Goal: Task Accomplishment & Management: Use online tool/utility

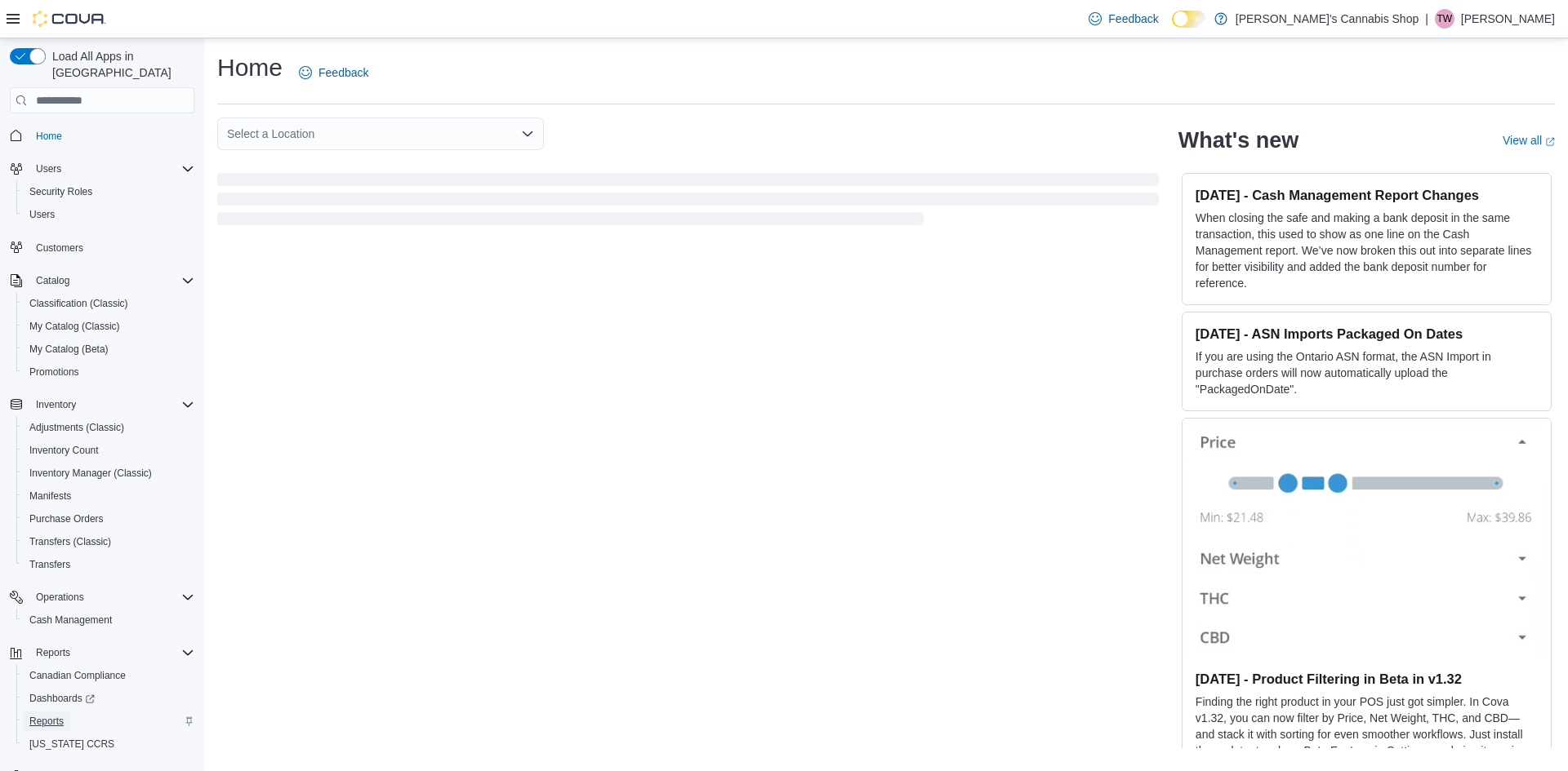
click at [47, 715] on span "Reports" at bounding box center [47, 722] width 34 height 13
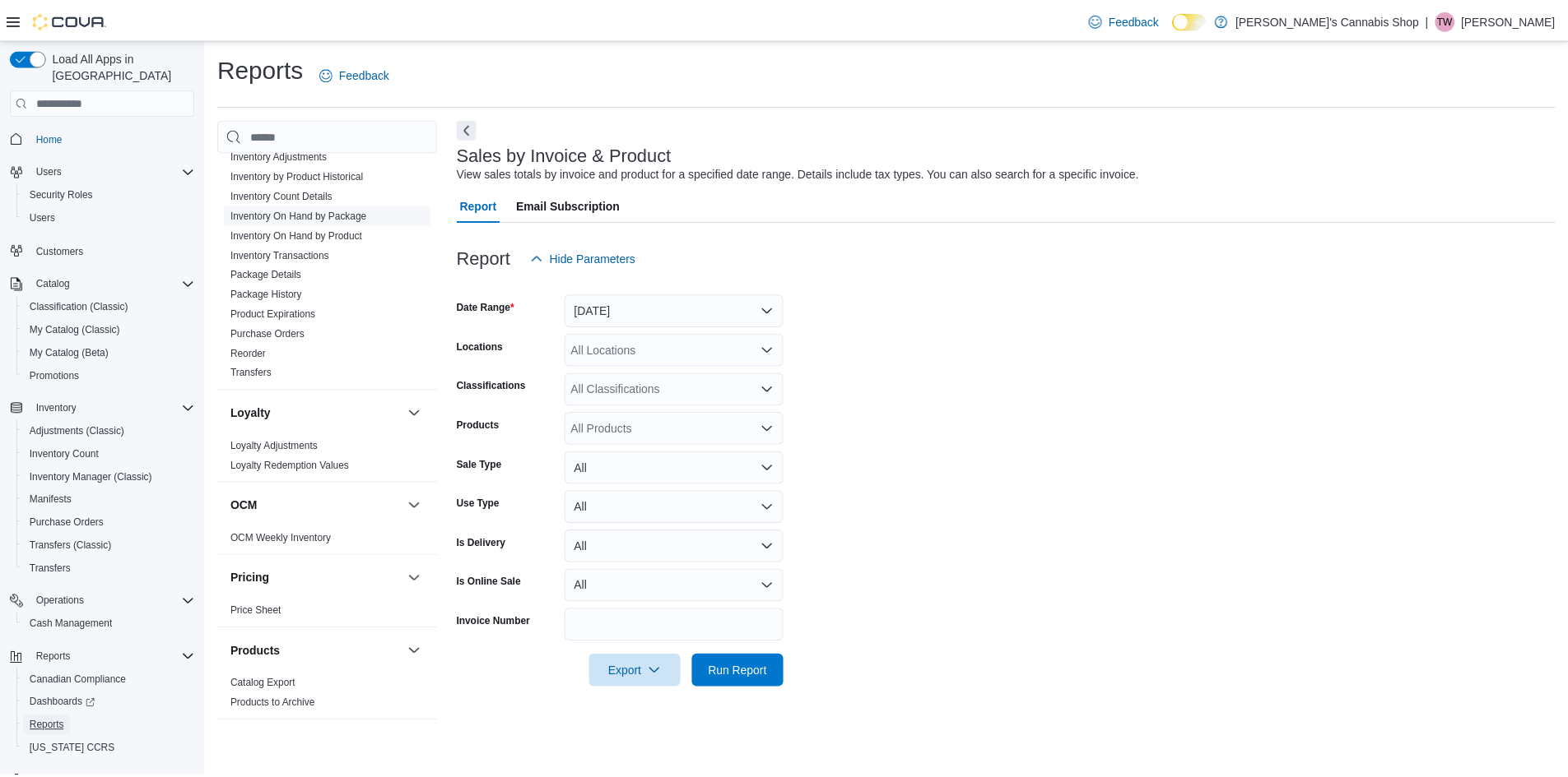
scroll to position [1003, 0]
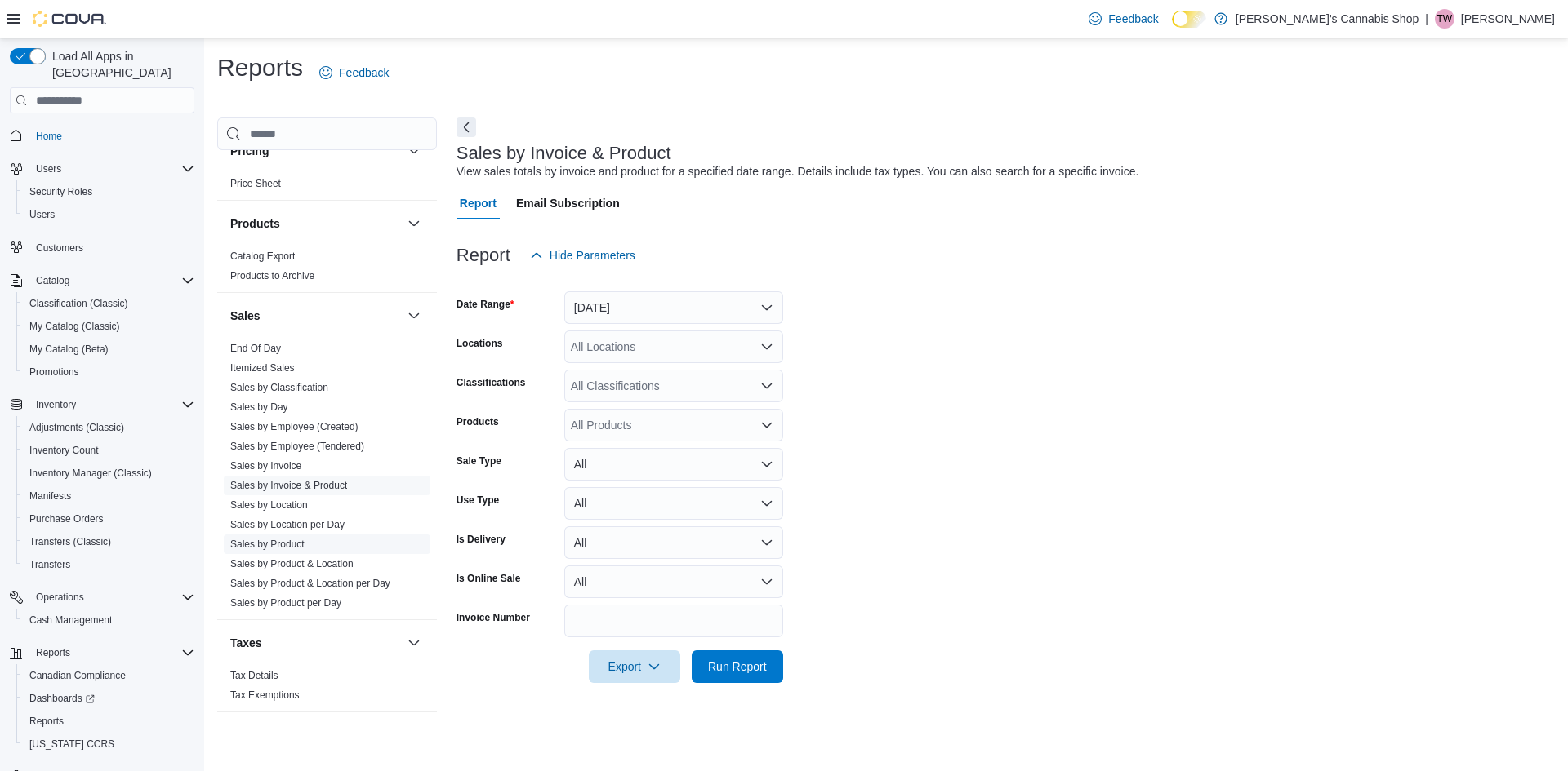
click at [283, 540] on link "Sales by Product" at bounding box center [267, 544] width 74 height 11
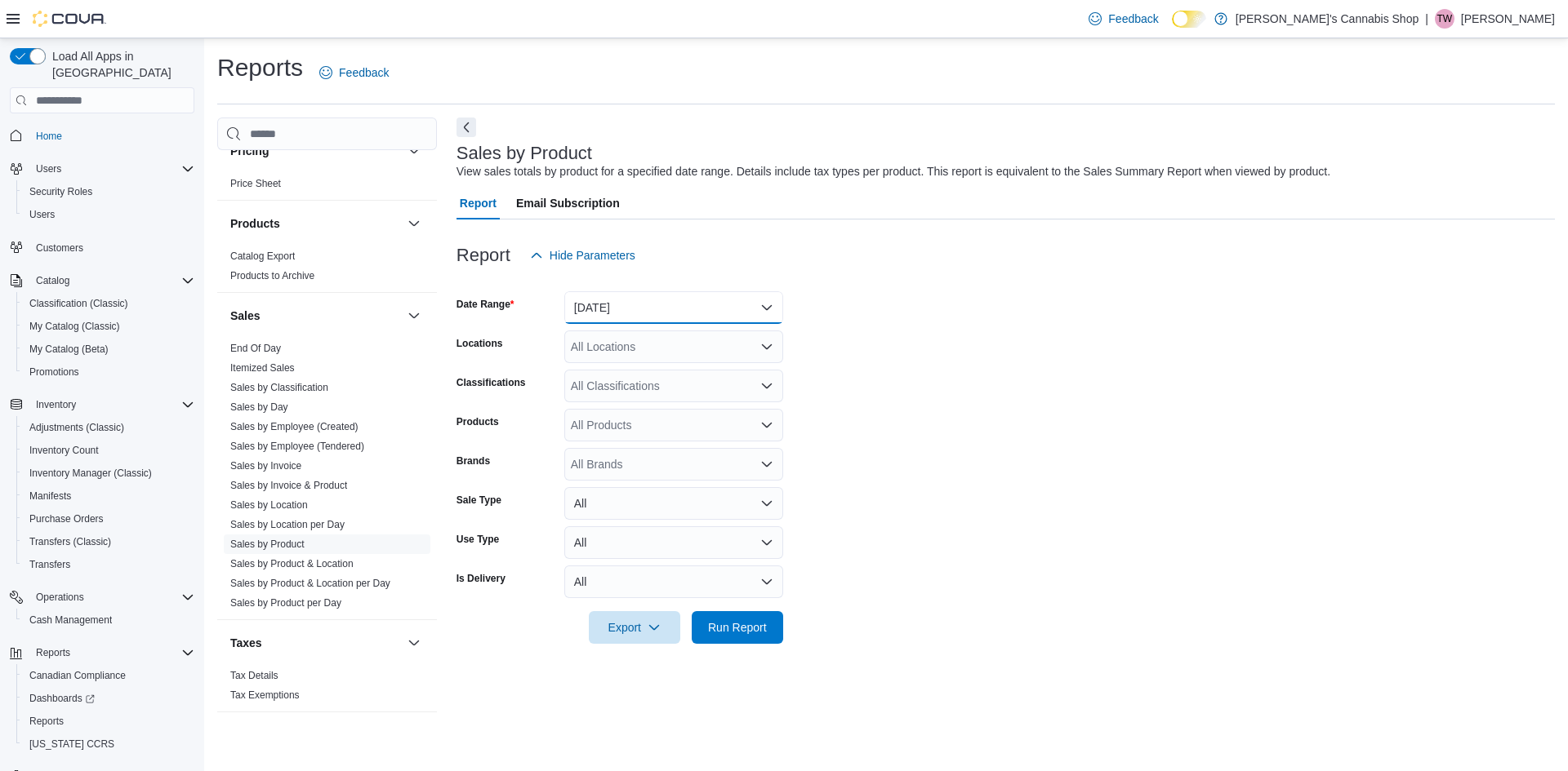
click at [616, 312] on button "[DATE]" at bounding box center [673, 307] width 219 height 33
click at [600, 373] on span "[DATE]" at bounding box center [683, 372] width 186 height 20
click at [898, 362] on form "Date Range [DATE] Locations All Locations Classifications All Classifications P…" at bounding box center [1006, 458] width 1098 height 372
click at [635, 385] on div "All Classifications" at bounding box center [673, 386] width 219 height 33
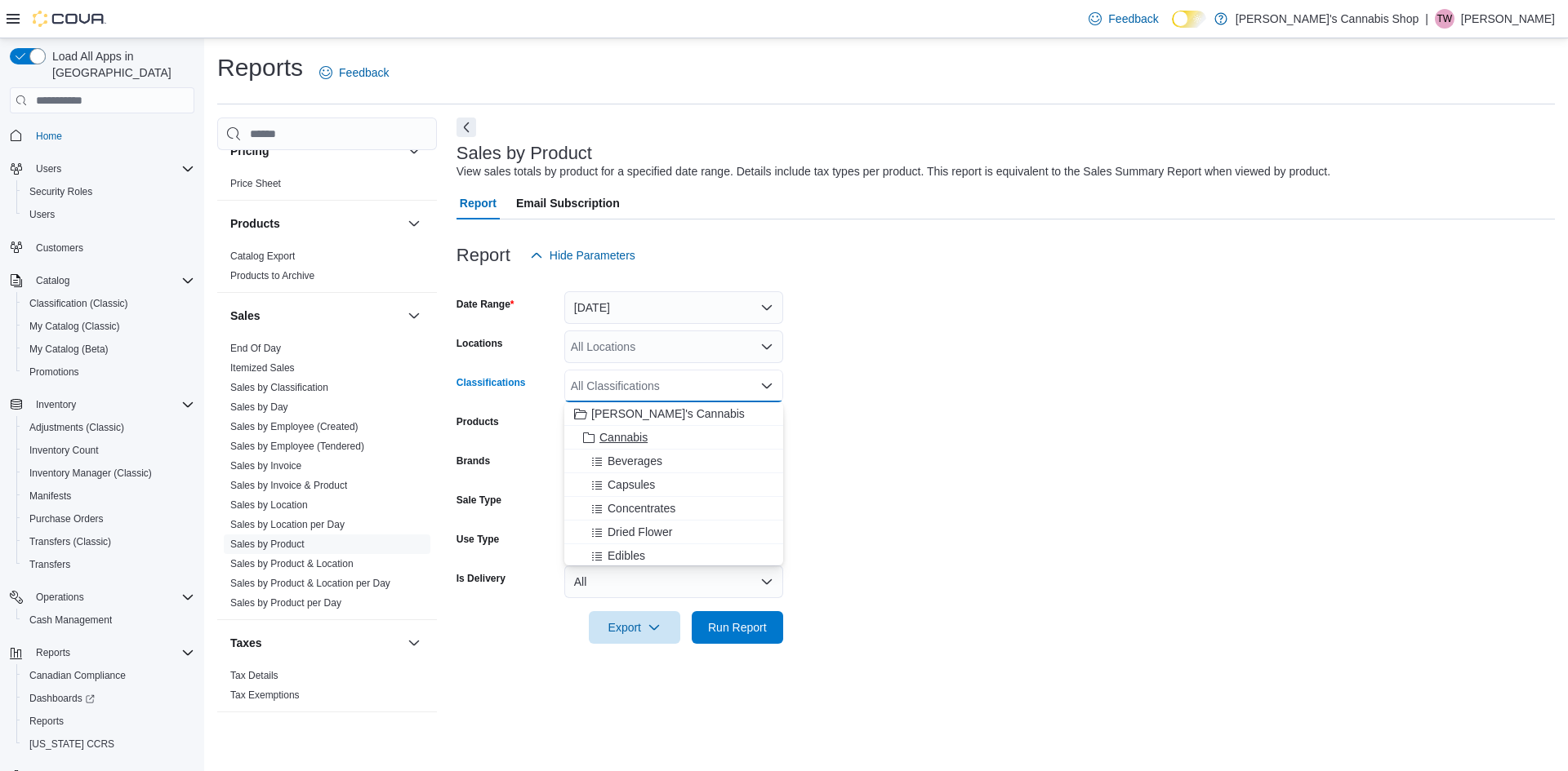
click at [634, 435] on span "Cannabis" at bounding box center [623, 438] width 48 height 17
click at [811, 444] on form "Date Range [DATE] Locations All Locations Classifications Cannabis Combo box. S…" at bounding box center [1006, 458] width 1098 height 372
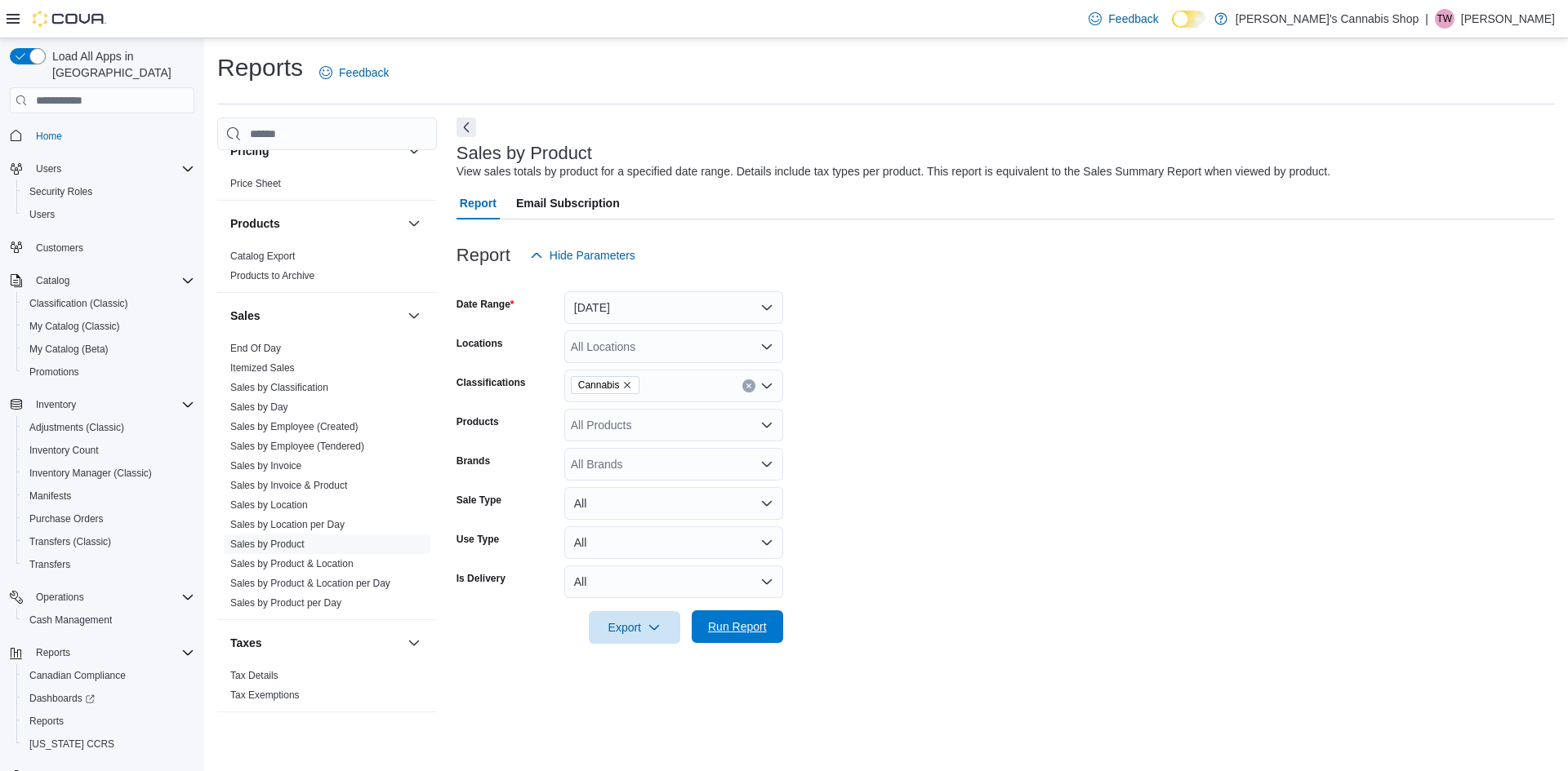
click at [745, 630] on span "Run Report" at bounding box center [737, 627] width 59 height 17
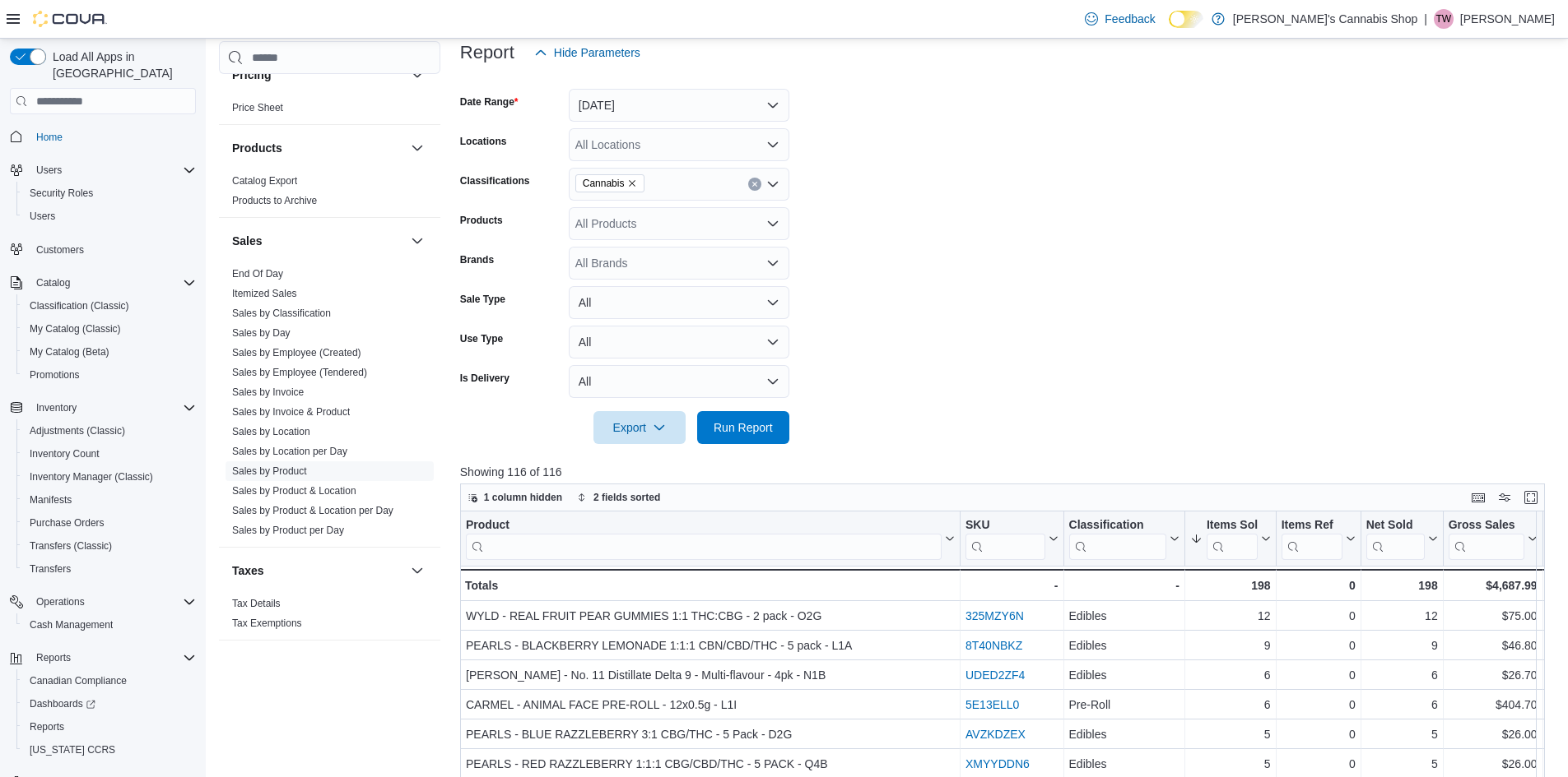
scroll to position [494, 0]
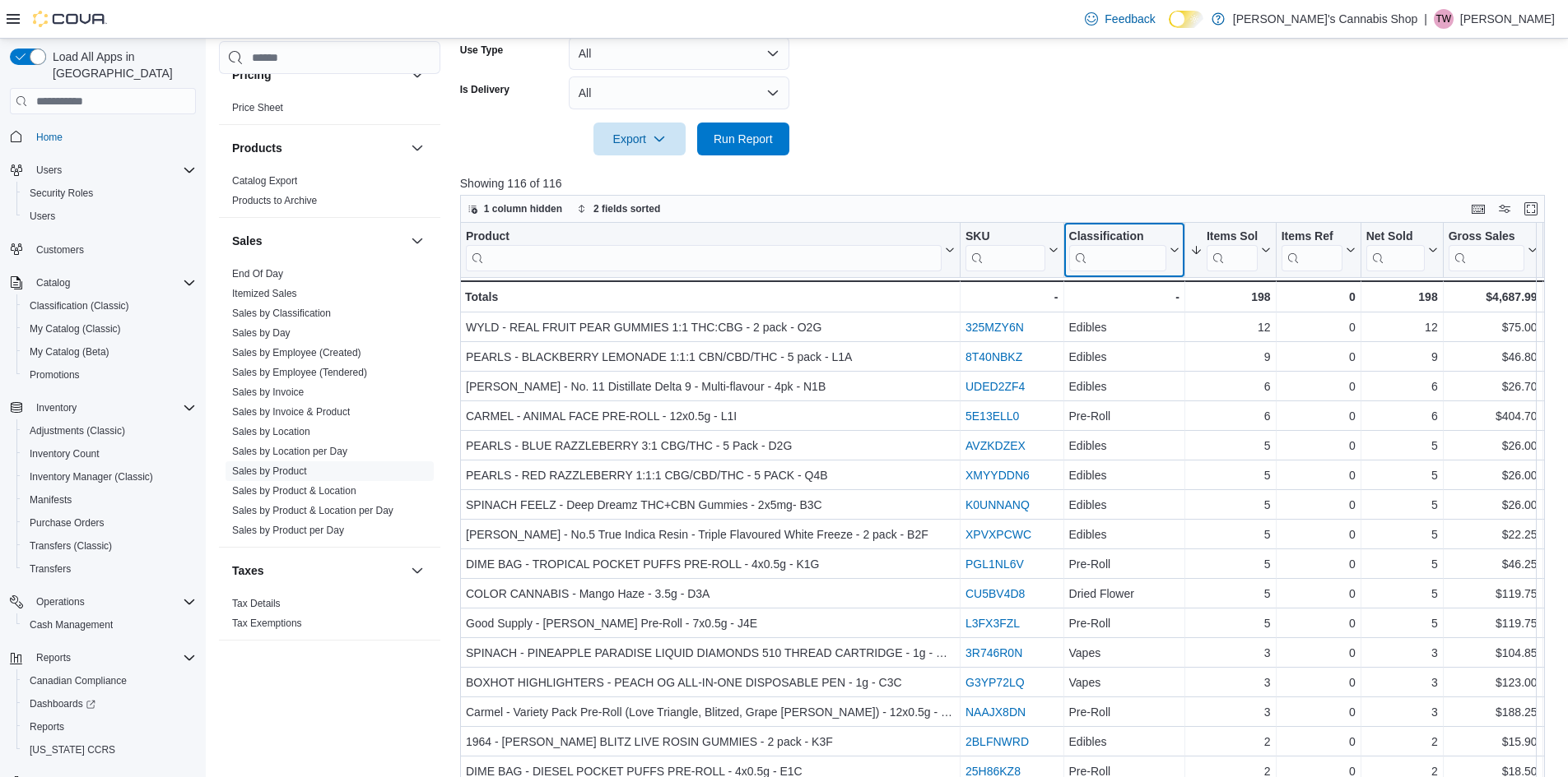
click at [1112, 259] on input "search" at bounding box center [1117, 259] width 98 height 26
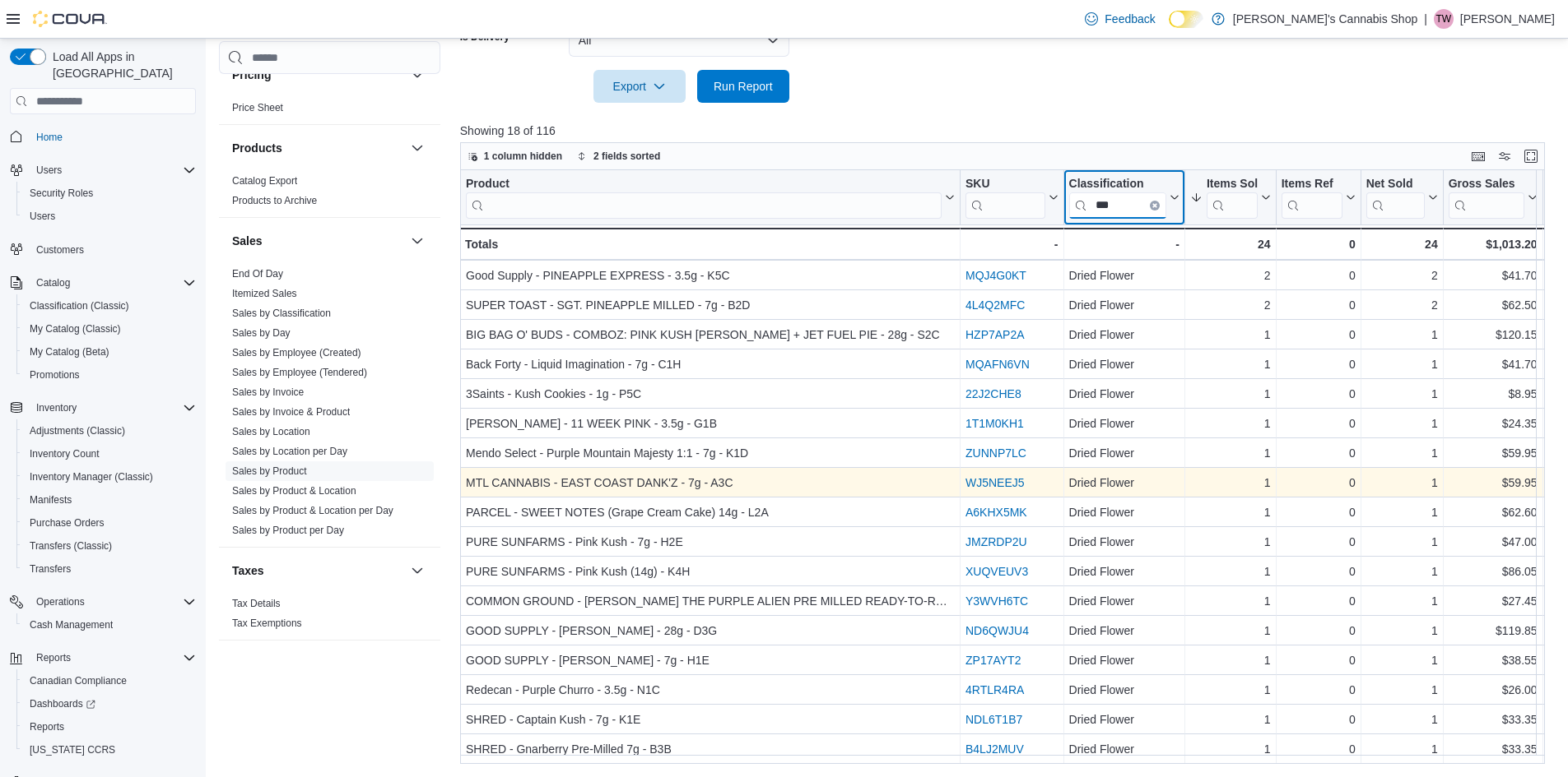
scroll to position [0, 0]
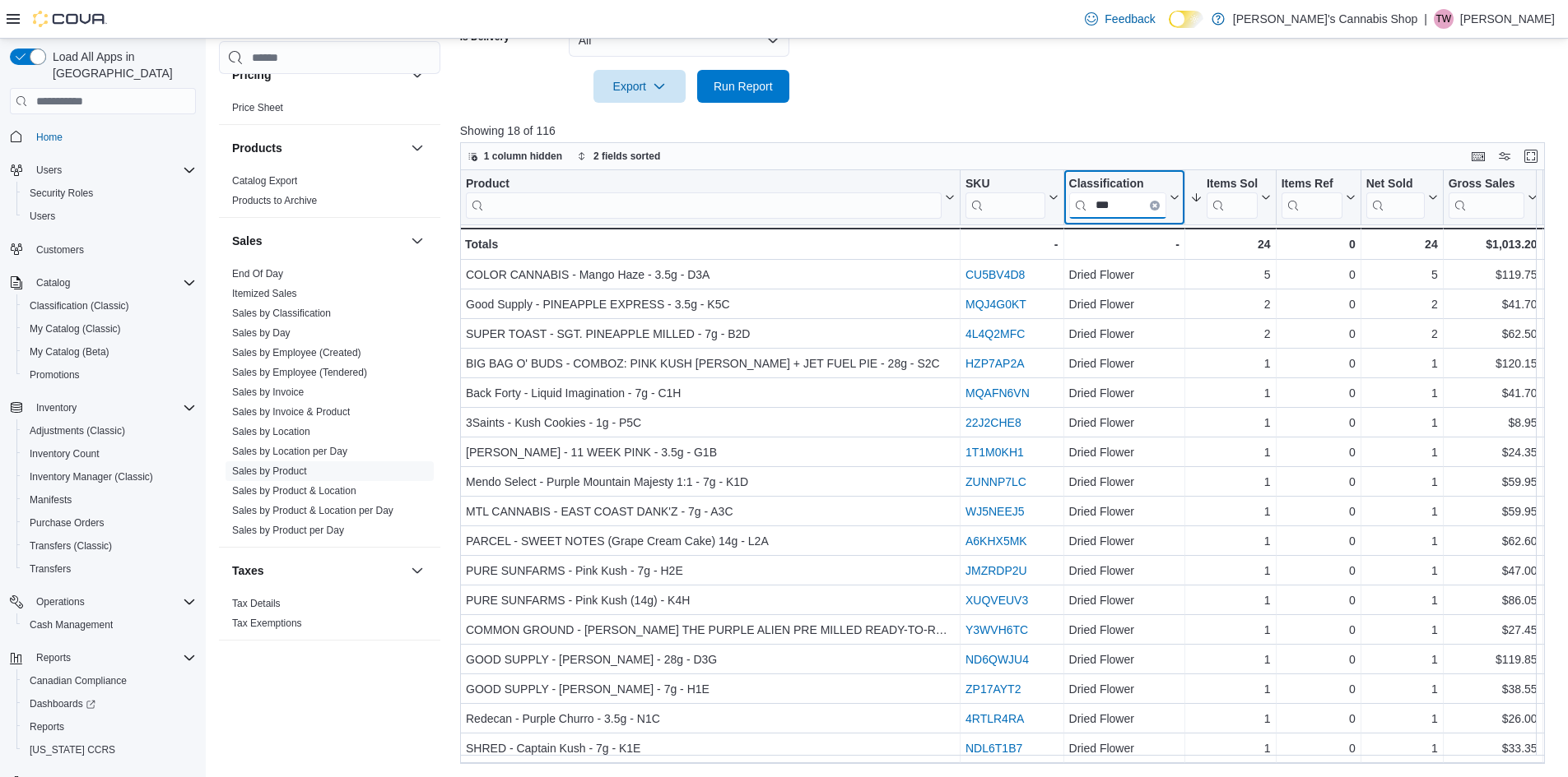
click at [1116, 206] on input "***" at bounding box center [1117, 205] width 98 height 26
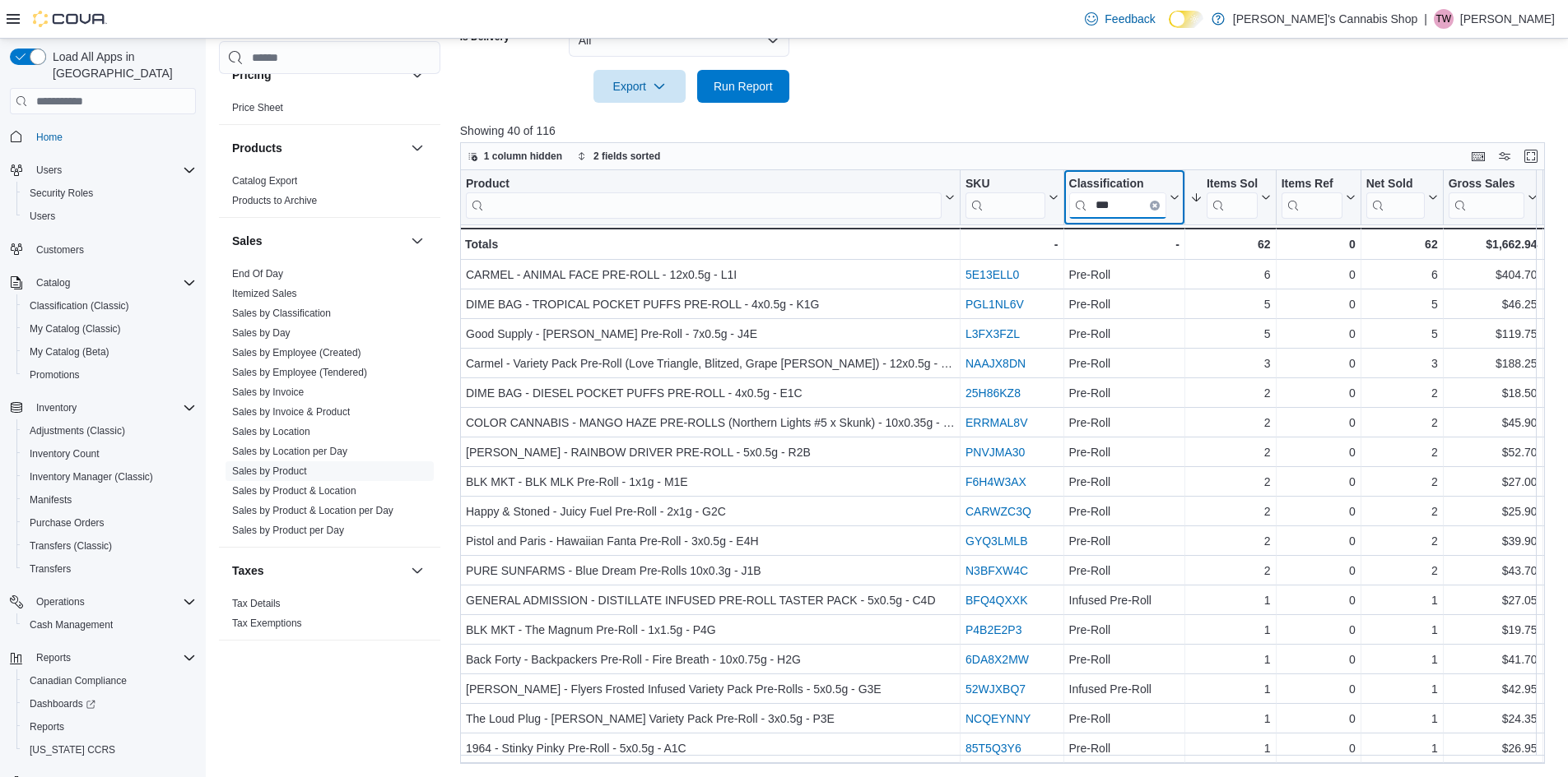
click at [1118, 201] on input "***" at bounding box center [1117, 205] width 98 height 26
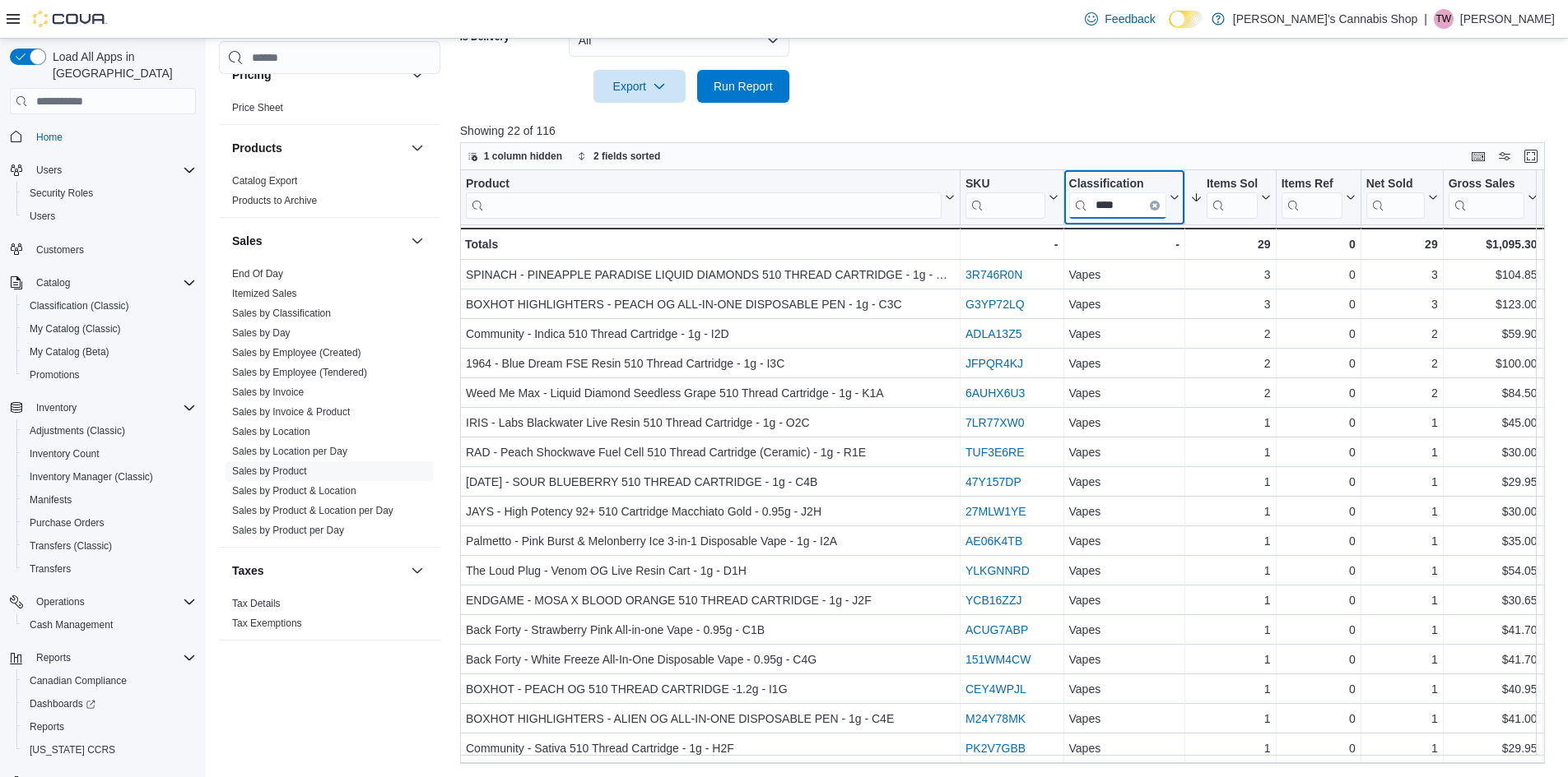
click at [1135, 201] on input "****" at bounding box center [1117, 205] width 98 height 26
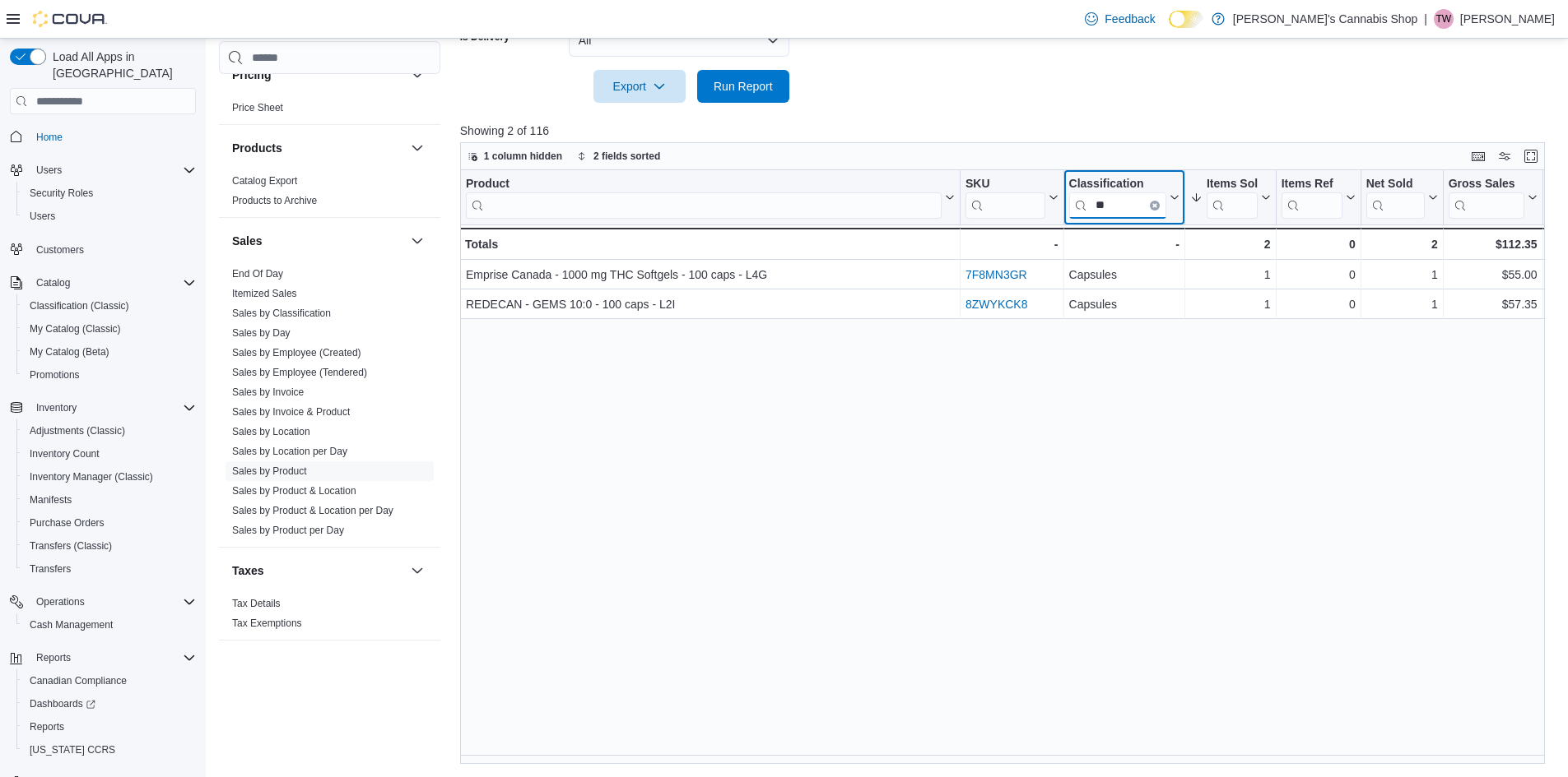
type input "*"
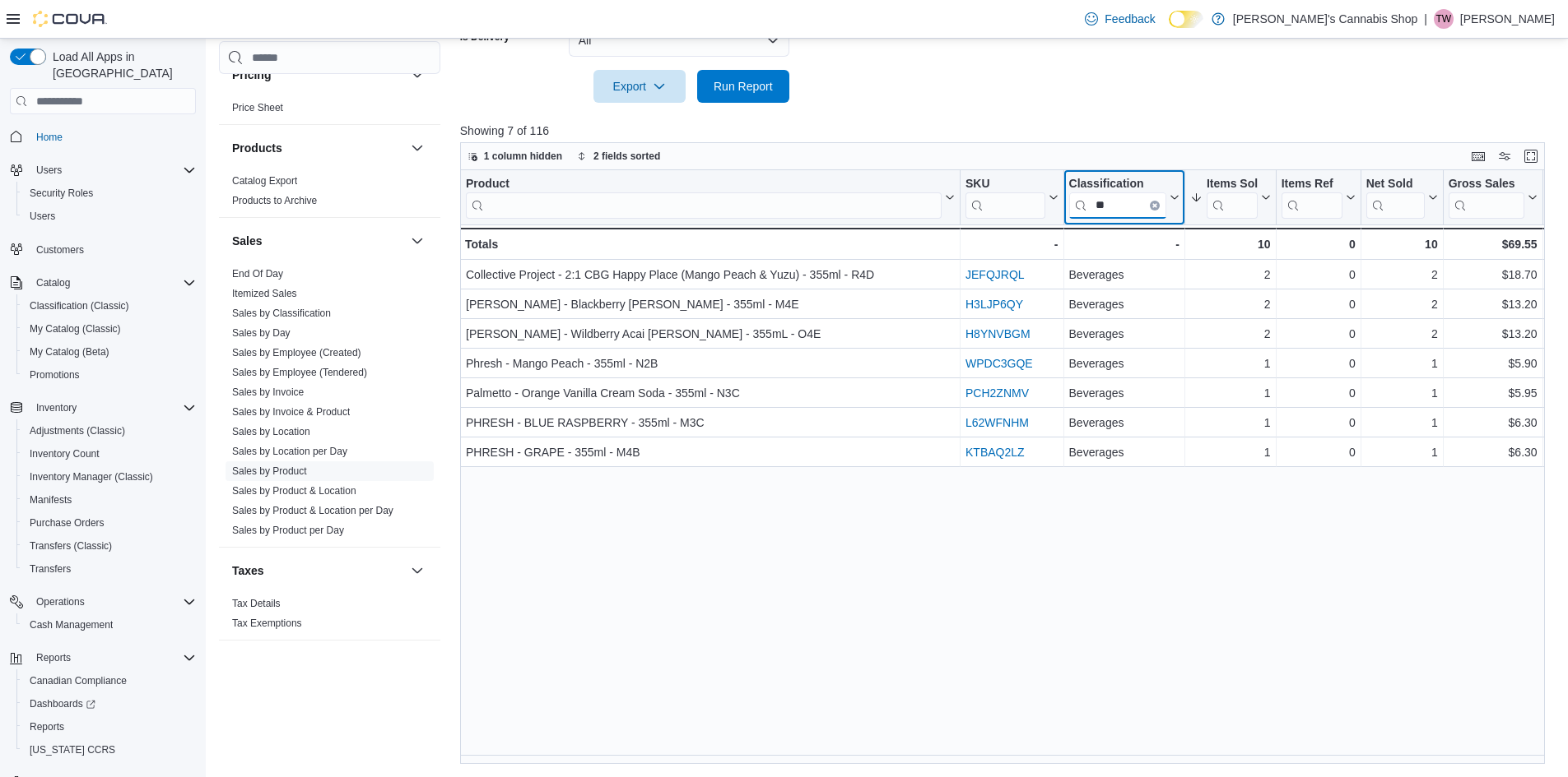
type input "*"
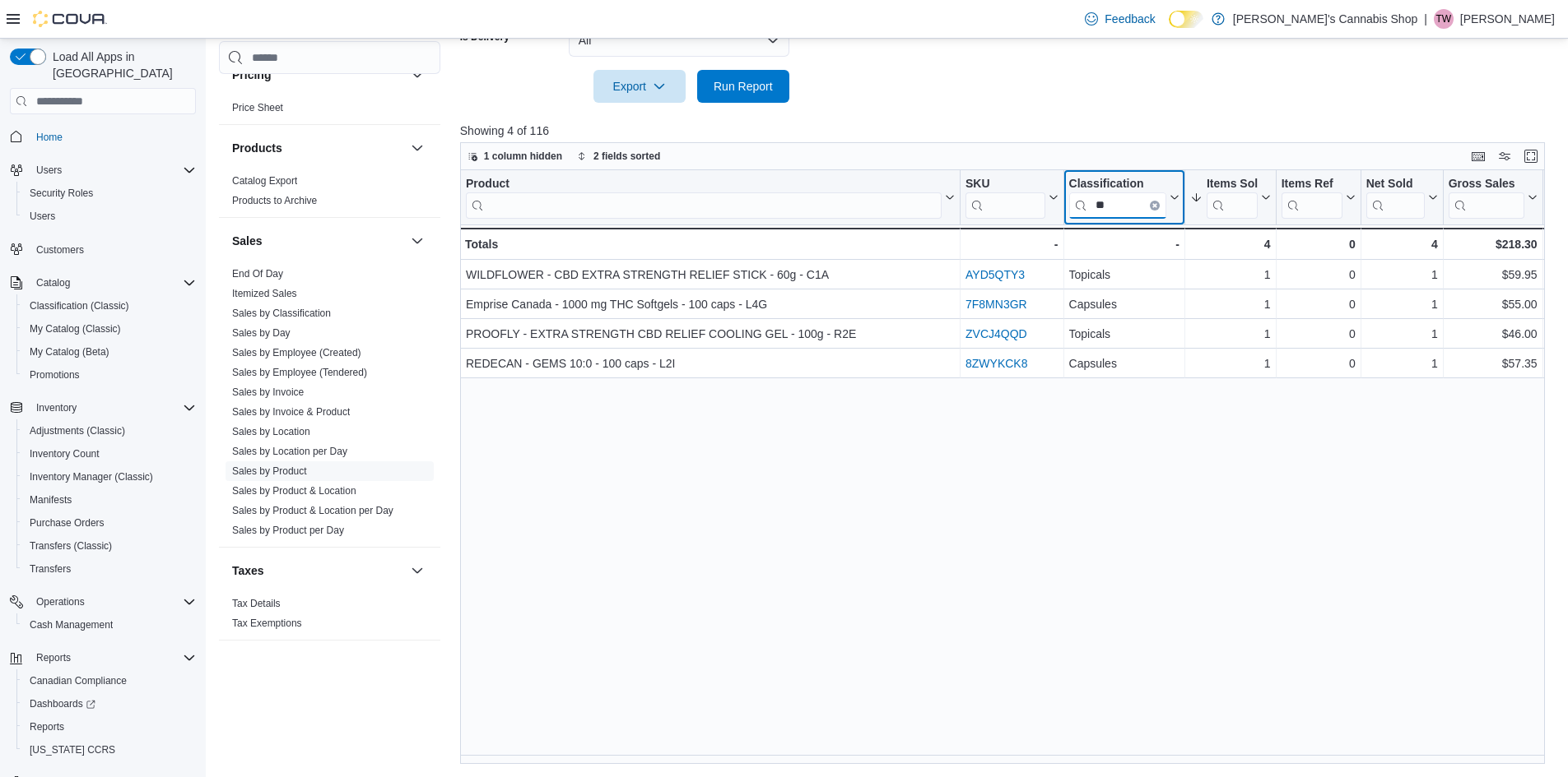
type input "*"
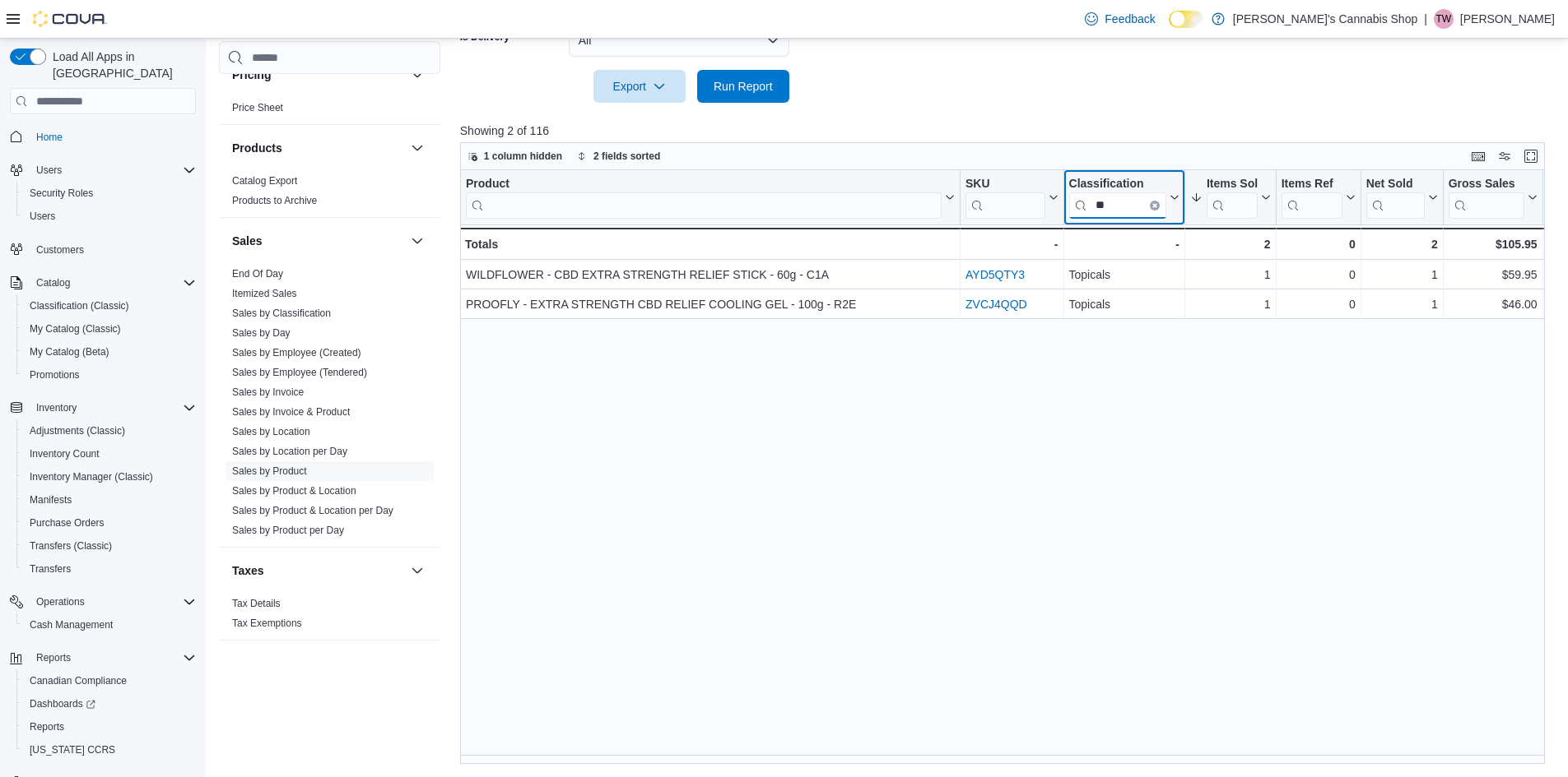
type input "*"
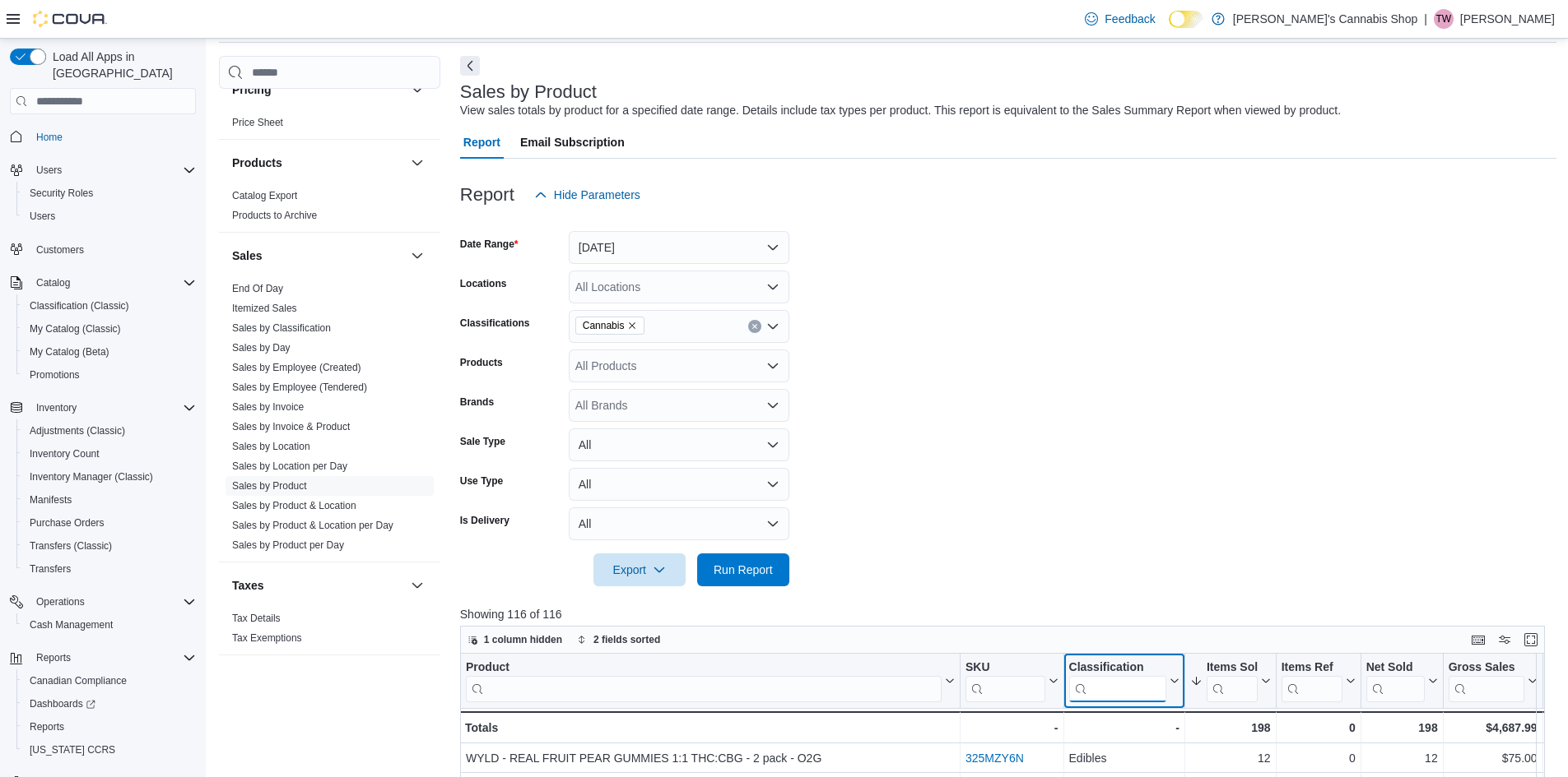
scroll to position [52, 0]
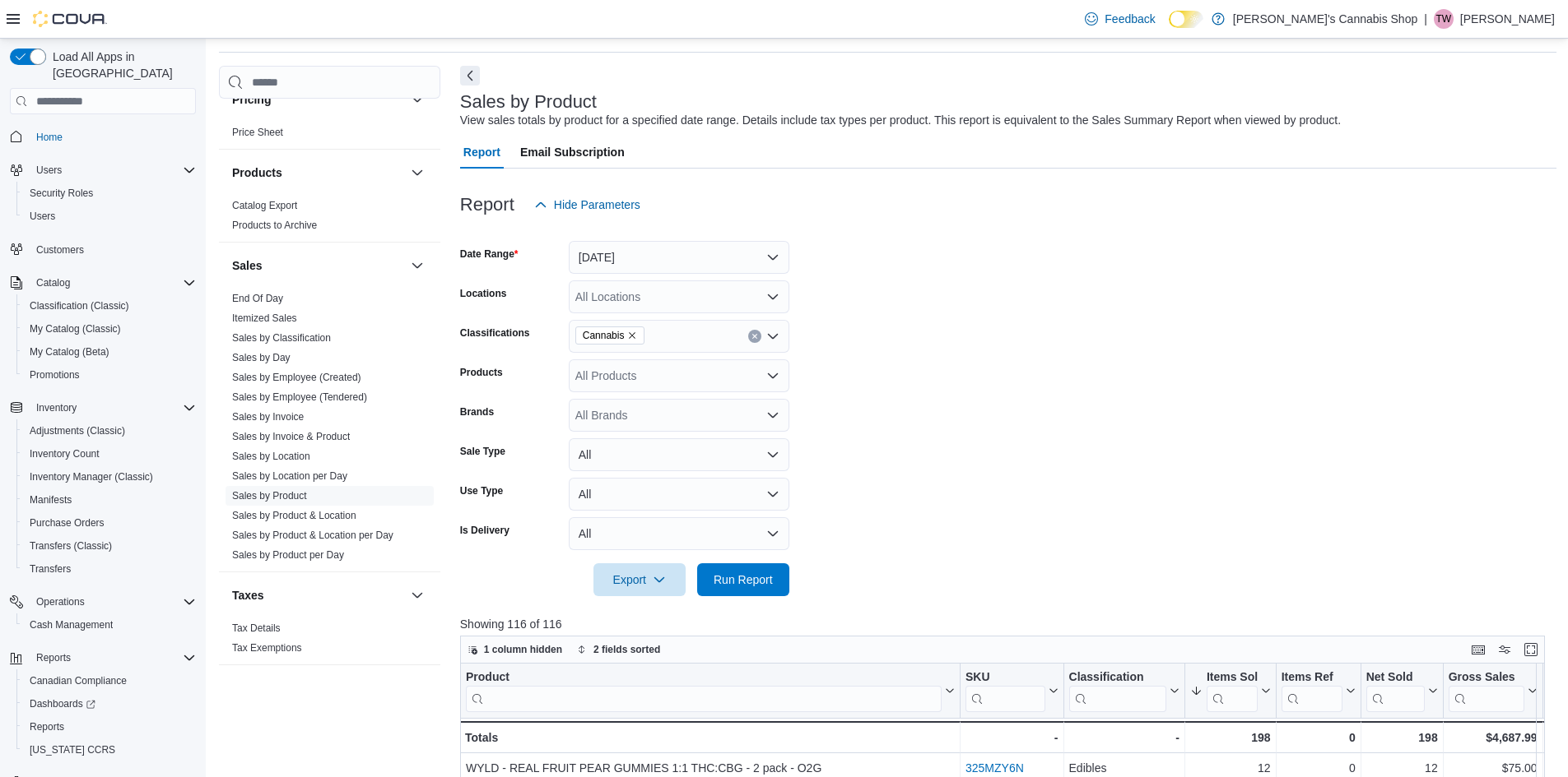
click at [627, 329] on span "Cannabis" at bounding box center [610, 336] width 55 height 17
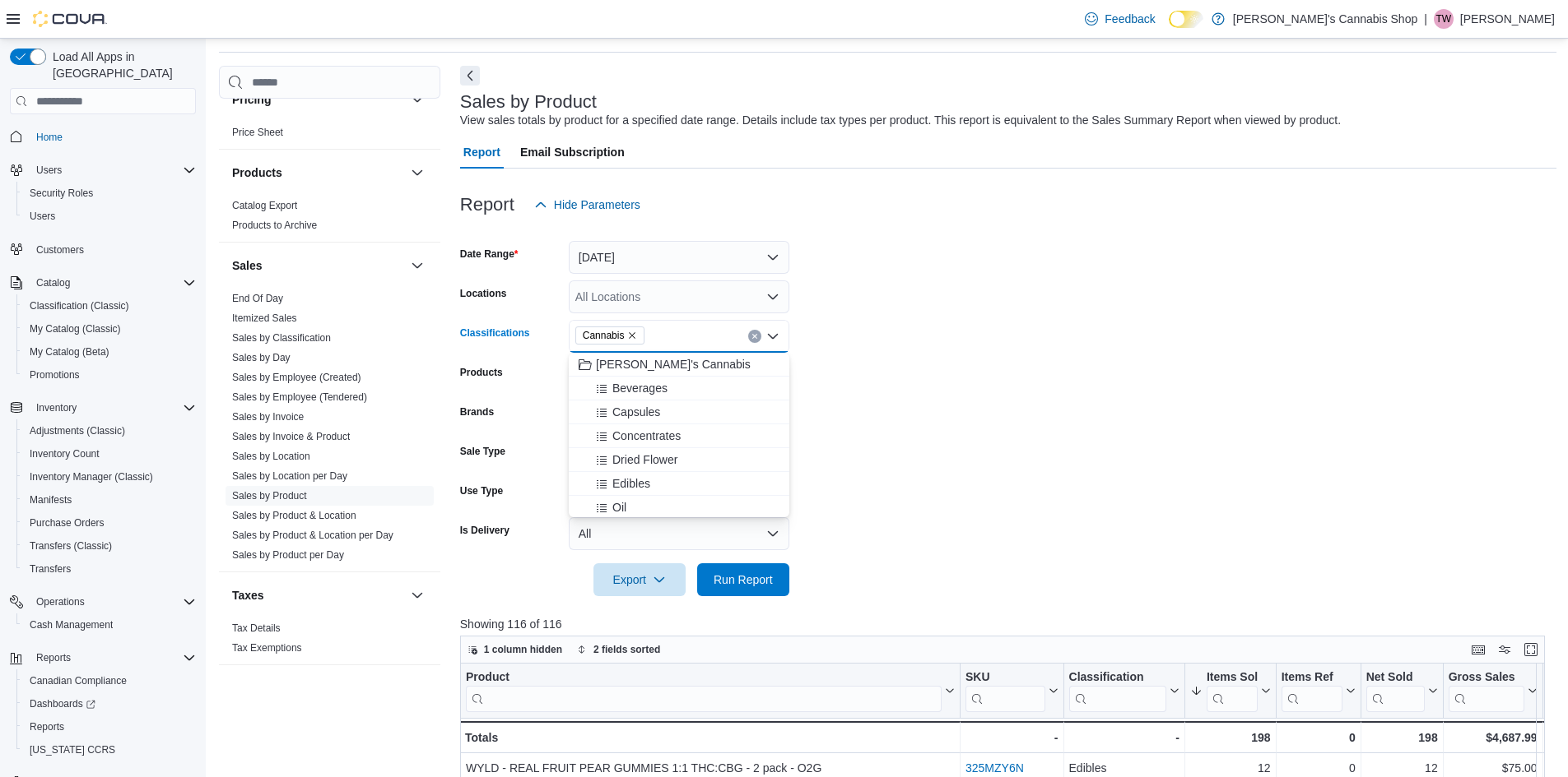
click at [631, 331] on icon "Remove Cannabis from selection in this group" at bounding box center [632, 336] width 10 height 10
click at [635, 342] on div "All Classifications Combo box. Selected. Combo box input. All Classifications. …" at bounding box center [678, 336] width 220 height 33
click at [657, 446] on span "Accessories" at bounding box center [635, 452] width 62 height 17
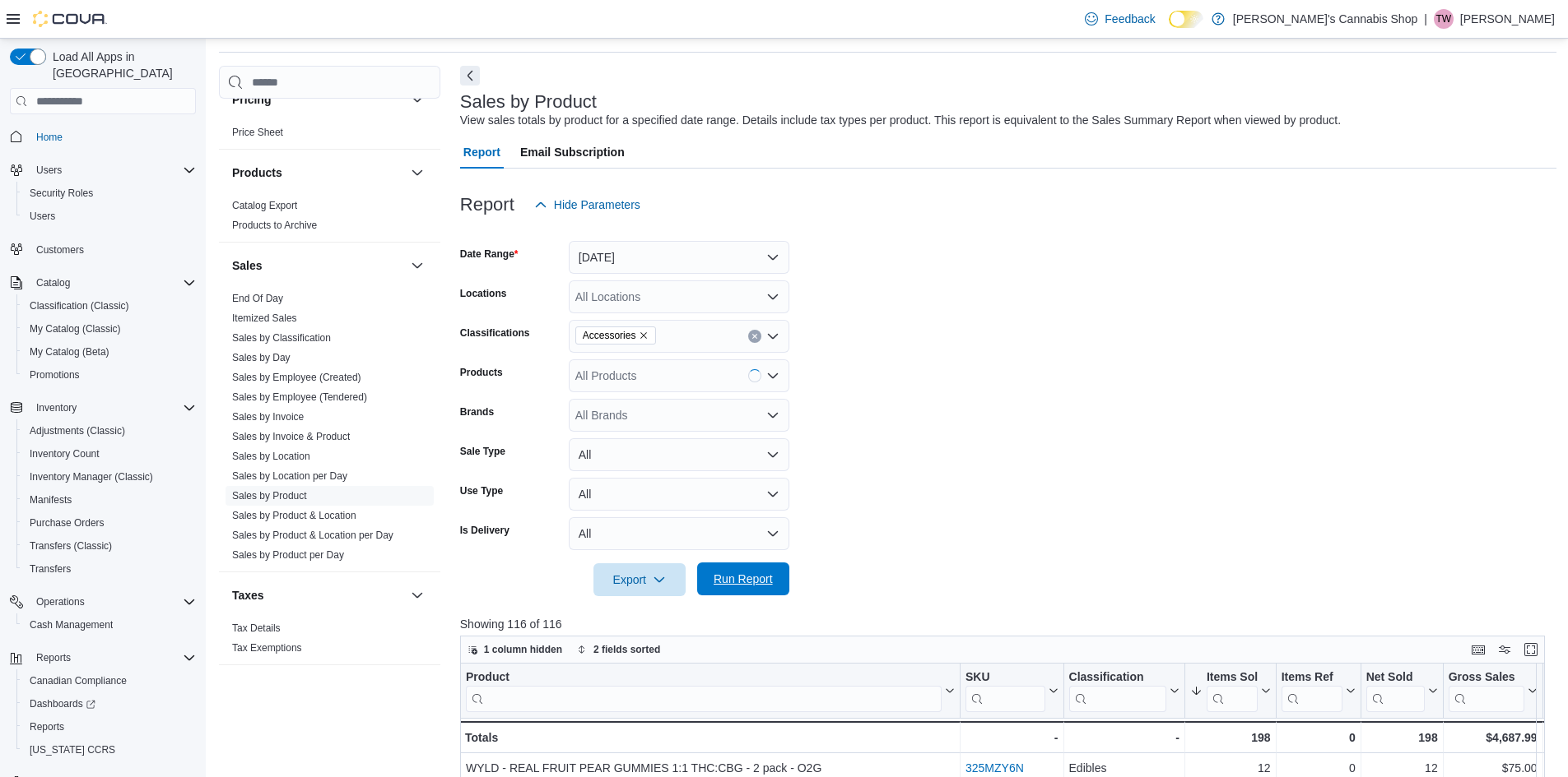
click at [771, 575] on span "Run Report" at bounding box center [743, 579] width 59 height 17
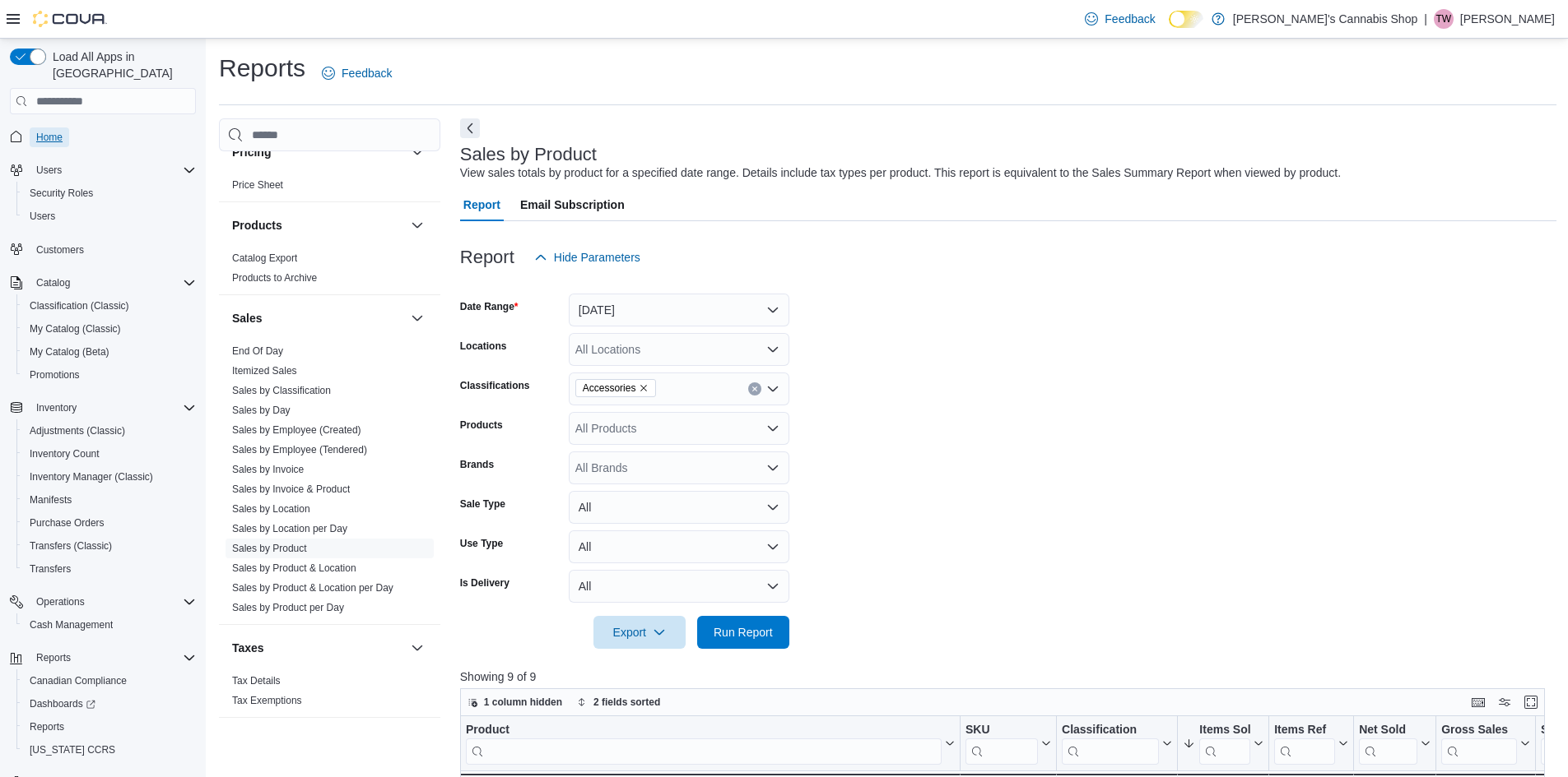
click at [60, 127] on span "Home" at bounding box center [50, 137] width 26 height 20
